Goal: Information Seeking & Learning: Find specific fact

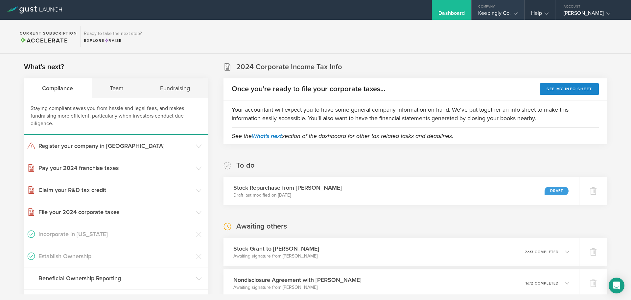
click at [506, 12] on div "Keepingly Co." at bounding box center [497, 15] width 39 height 10
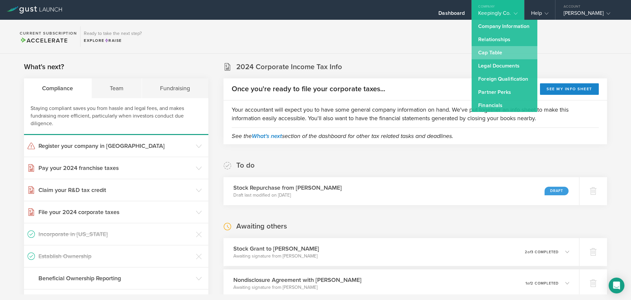
click at [501, 56] on link "Cap Table" at bounding box center [505, 52] width 66 height 13
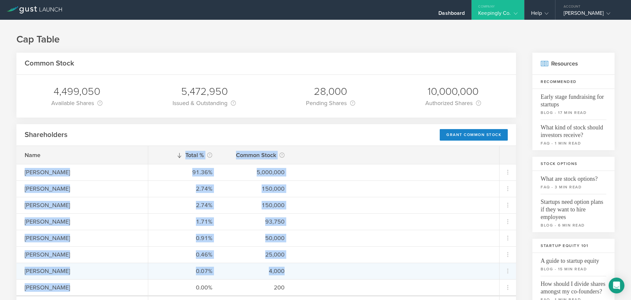
scroll to position [33, 0]
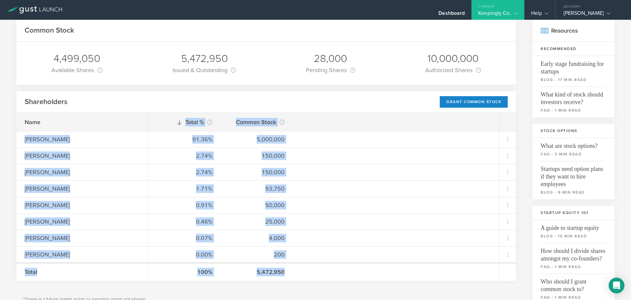
drag, startPoint x: 24, startPoint y: 170, endPoint x: 305, endPoint y: 265, distance: 296.8
click at [305, 265] on div "Name [PERSON_NAME] [PERSON_NAME] [PERSON_NAME] [PERSON_NAME] [PERSON_NAME] [PER…" at bounding box center [266, 197] width 500 height 168
click at [297, 269] on div "100% 5,472,950" at bounding box center [323, 271] width 351 height 18
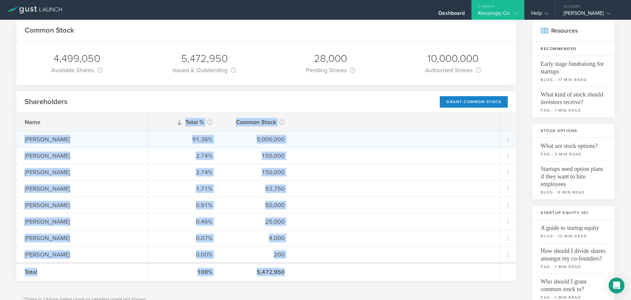
drag, startPoint x: 288, startPoint y: 278, endPoint x: 23, endPoint y: 134, distance: 300.9
click at [23, 134] on div "Name [PERSON_NAME] [PERSON_NAME] [PERSON_NAME] [PERSON_NAME] [PERSON_NAME] [PER…" at bounding box center [266, 197] width 500 height 168
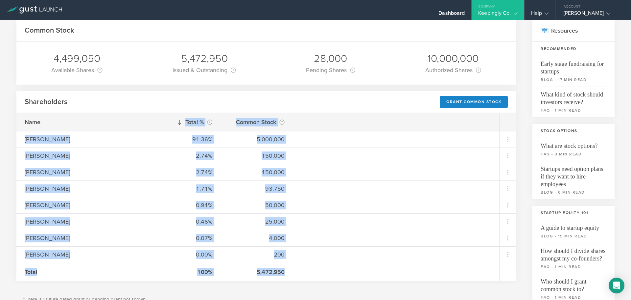
click at [289, 277] on div "100% 5,472,950" at bounding box center [323, 271] width 351 height 18
drag, startPoint x: 287, startPoint y: 274, endPoint x: 23, endPoint y: 120, distance: 305.0
click at [23, 120] on div "Name [PERSON_NAME] [PERSON_NAME] [PERSON_NAME] [PERSON_NAME] [PERSON_NAME] [PER…" at bounding box center [266, 197] width 500 height 168
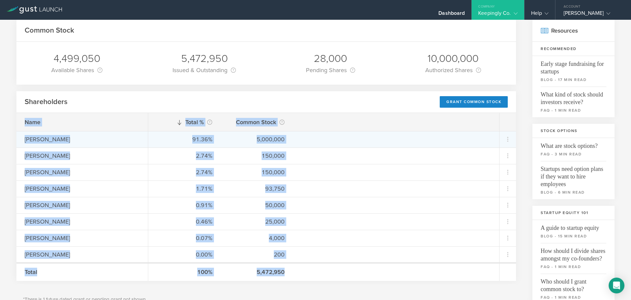
copy div "Name [PERSON_NAME] [PERSON_NAME] [PERSON_NAME] [PERSON_NAME] [PERSON_NAME] [PER…"
click at [295, 145] on div "91.36% 5,000,000" at bounding box center [323, 139] width 351 height 16
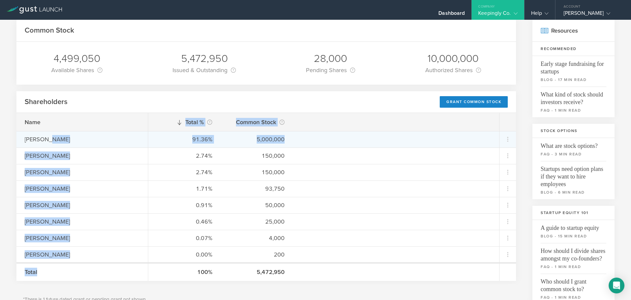
drag, startPoint x: 295, startPoint y: 144, endPoint x: 45, endPoint y: 142, distance: 249.3
click at [45, 142] on div "Name [PERSON_NAME] [PERSON_NAME] [PERSON_NAME] [PERSON_NAME] [PERSON_NAME] [PER…" at bounding box center [266, 197] width 500 height 168
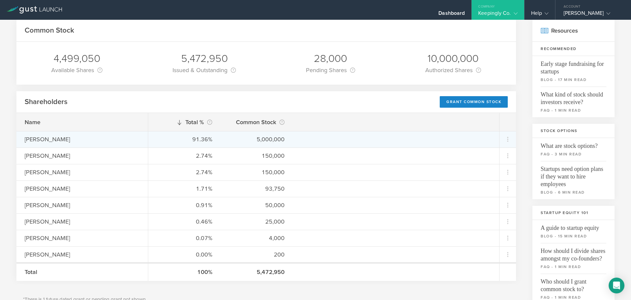
click at [22, 137] on div "[PERSON_NAME]" at bounding box center [82, 139] width 132 height 16
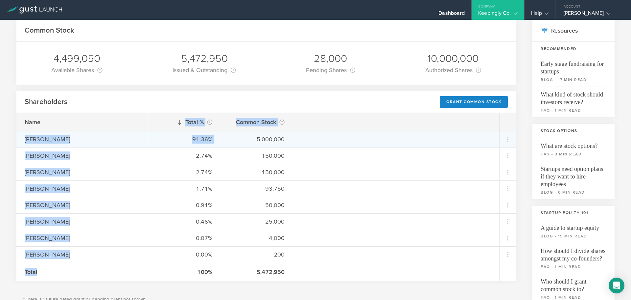
drag, startPoint x: 25, startPoint y: 138, endPoint x: 235, endPoint y: 144, distance: 209.6
click at [235, 144] on div "Name [PERSON_NAME] [PERSON_NAME] [PERSON_NAME] [PERSON_NAME] [PERSON_NAME] [PER…" at bounding box center [266, 197] width 500 height 168
click at [229, 142] on div "91.36% 5,000,000" at bounding box center [323, 139] width 351 height 16
drag, startPoint x: 224, startPoint y: 141, endPoint x: 123, endPoint y: 147, distance: 101.5
click at [123, 147] on div "Name [PERSON_NAME] [PERSON_NAME] [PERSON_NAME] [PERSON_NAME] [PERSON_NAME] [PER…" at bounding box center [266, 197] width 500 height 168
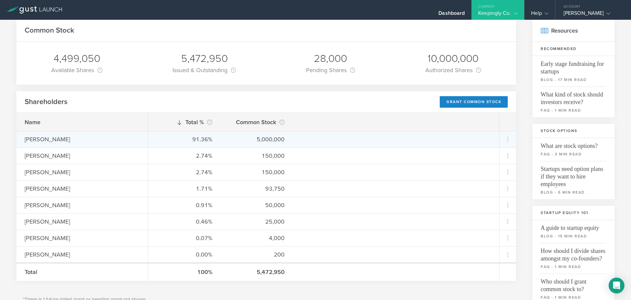
click at [22, 136] on div "[PERSON_NAME]" at bounding box center [82, 139] width 132 height 16
drag, startPoint x: 26, startPoint y: 140, endPoint x: 125, endPoint y: 141, distance: 99.0
click at [125, 141] on div "[PERSON_NAME]" at bounding box center [82, 139] width 115 height 9
copy div "[PERSON_NAME]"
drag, startPoint x: 226, startPoint y: 137, endPoint x: 193, endPoint y: 139, distance: 32.6
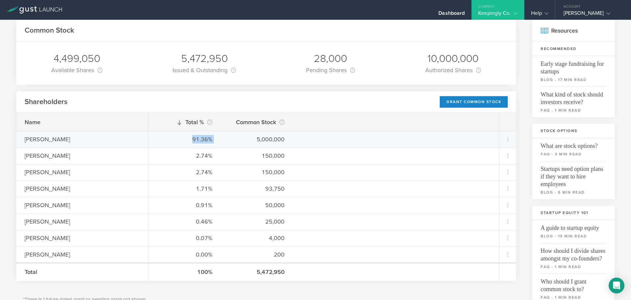
click at [193, 139] on div "91.36% 5,000,000" at bounding box center [323, 139] width 351 height 16
copy div "91.36%"
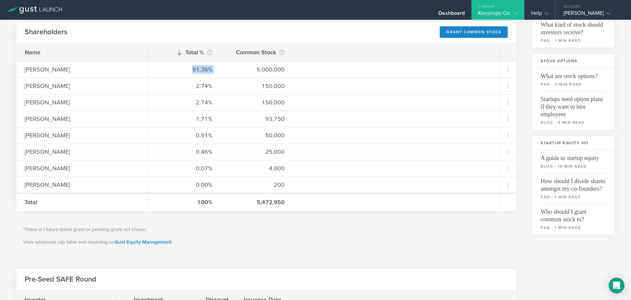
scroll to position [66, 0]
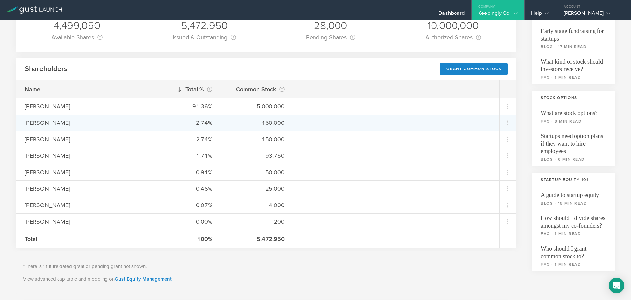
click at [221, 124] on div "2.74% 150,000" at bounding box center [323, 122] width 351 height 16
click at [217, 123] on div "2.74% 150,000" at bounding box center [323, 122] width 351 height 16
drag, startPoint x: 24, startPoint y: 123, endPoint x: 182, endPoint y: 129, distance: 158.0
click at [179, 128] on div "Name [PERSON_NAME] [PERSON_NAME] [PERSON_NAME] [PERSON_NAME] [PERSON_NAME] [PER…" at bounding box center [266, 164] width 500 height 168
click at [219, 127] on div "2.74% 150,000" at bounding box center [323, 122] width 351 height 16
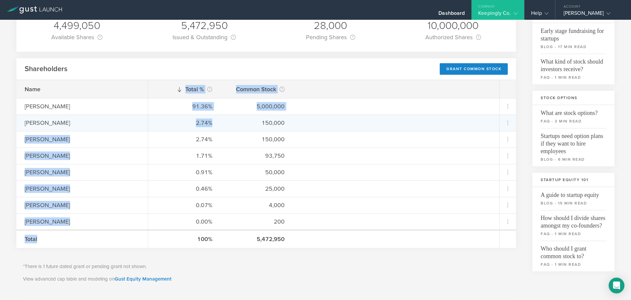
drag, startPoint x: 217, startPoint y: 124, endPoint x: 69, endPoint y: 125, distance: 147.7
click at [69, 125] on div "Name [PERSON_NAME] [PERSON_NAME] [PERSON_NAME] [PERSON_NAME] [PERSON_NAME] [PER…" at bounding box center [266, 164] width 500 height 168
click at [61, 125] on div "[PERSON_NAME]" at bounding box center [82, 122] width 115 height 9
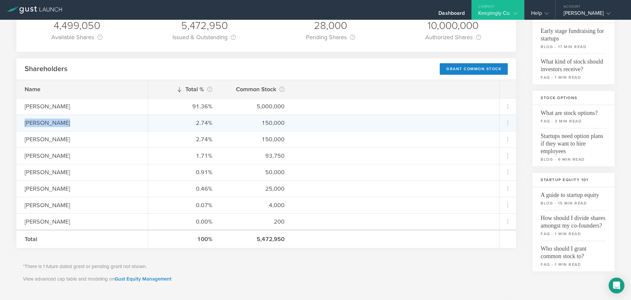
drag, startPoint x: 24, startPoint y: 123, endPoint x: 63, endPoint y: 123, distance: 39.8
click at [63, 123] on div "[PERSON_NAME]" at bounding box center [82, 122] width 132 height 16
copy div "[PERSON_NAME]"
drag, startPoint x: 215, startPoint y: 124, endPoint x: 197, endPoint y: 122, distance: 18.5
click at [197, 122] on div "2.74% 150,000" at bounding box center [323, 122] width 351 height 16
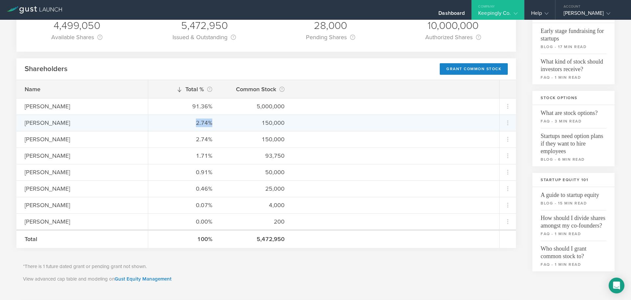
copy div "2.74%"
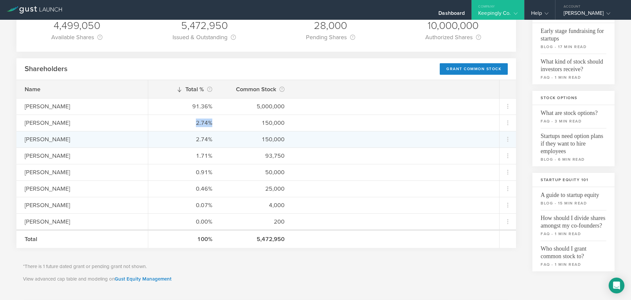
drag, startPoint x: 87, startPoint y: 139, endPoint x: 26, endPoint y: 142, distance: 60.9
click at [26, 142] on div "[PERSON_NAME]" at bounding box center [82, 139] width 115 height 9
copy div "[PERSON_NAME]"
drag, startPoint x: 211, startPoint y: 138, endPoint x: 196, endPoint y: 137, distance: 15.5
click at [196, 137] on div "2.74%" at bounding box center [185, 139] width 56 height 9
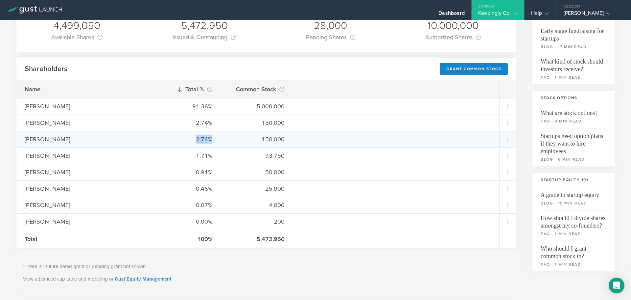
copy div "2.74%"
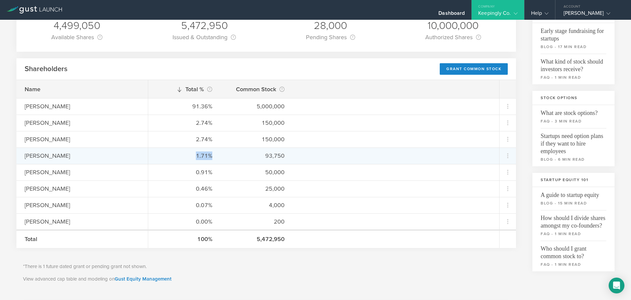
drag, startPoint x: 213, startPoint y: 155, endPoint x: 193, endPoint y: 155, distance: 20.4
click at [193, 155] on div "1.71% 93,750" at bounding box center [323, 155] width 351 height 16
copy div "1.71%"
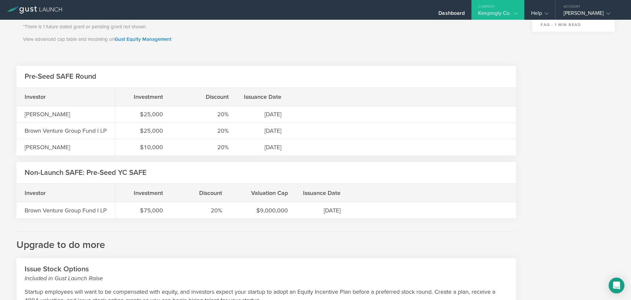
scroll to position [272, 0]
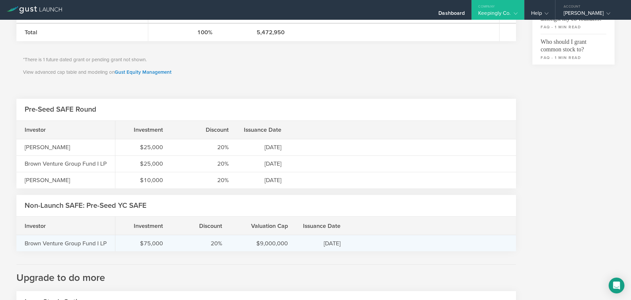
drag, startPoint x: 25, startPoint y: 241, endPoint x: 352, endPoint y: 251, distance: 327.3
click at [352, 251] on div "Investor Brown Venture Group Fund I LP Investment Discount Valuation Cap Issuan…" at bounding box center [266, 233] width 500 height 35
click at [352, 251] on div "$75,000 20% $9,000,000 [DATE]" at bounding box center [315, 242] width 401 height 16
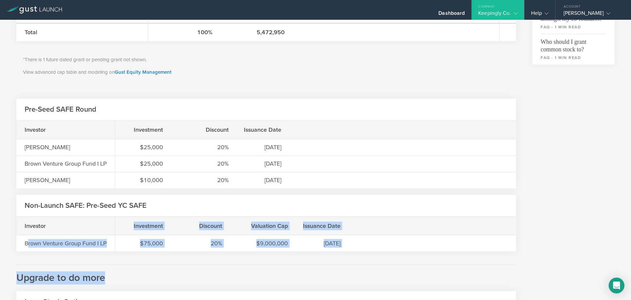
drag, startPoint x: 28, startPoint y: 244, endPoint x: 123, endPoint y: 254, distance: 96.2
click at [123, 254] on div "Common Stock 4,499,050 Available Shares This is the number of shares that the c…" at bounding box center [266, 80] width 500 height 601
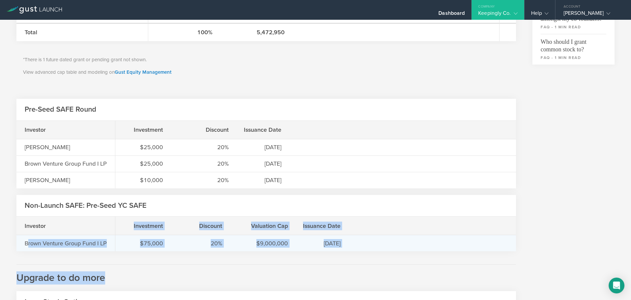
click at [128, 249] on div "$75,000 20% $9,000,000 [DATE]" at bounding box center [315, 242] width 401 height 16
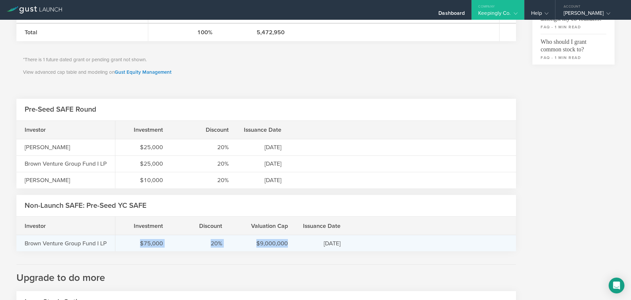
drag, startPoint x: 287, startPoint y: 242, endPoint x: 134, endPoint y: 242, distance: 153.6
click at [134, 242] on div "$75,000 20% $9,000,000 [DATE]" at bounding box center [315, 242] width 401 height 16
copy div "$75,000 20% $9,000,000"
